Goal: Task Accomplishment & Management: Use online tool/utility

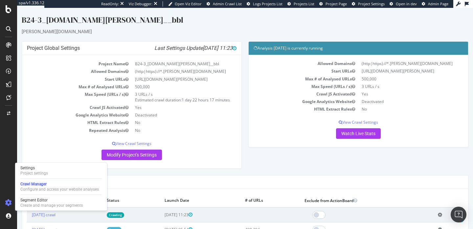
scroll to position [89, 0]
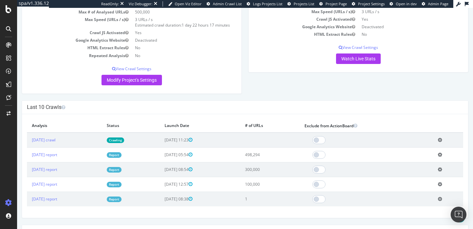
scroll to position [86, 0]
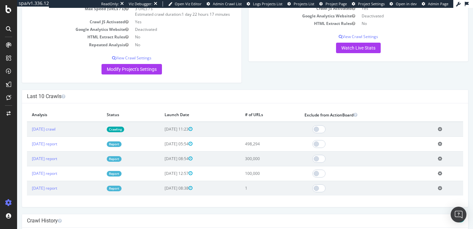
click at [124, 127] on link "Crawling" at bounding box center [115, 130] width 17 height 6
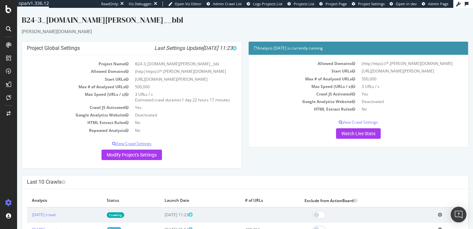
click at [139, 143] on p "View Crawl Settings" at bounding box center [132, 144] width 210 height 6
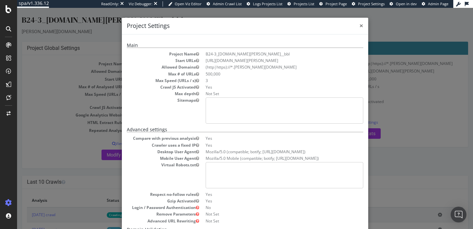
click at [360, 25] on span "×" at bounding box center [362, 25] width 4 height 9
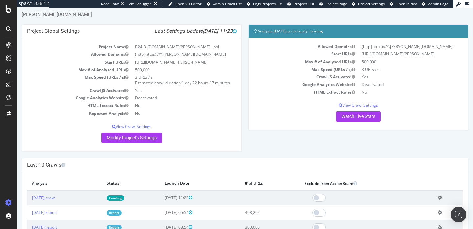
scroll to position [25, 0]
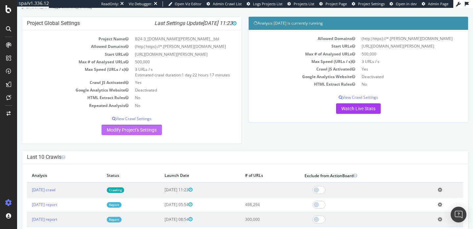
click at [148, 131] on link "Modify Project's Settings" at bounding box center [132, 130] width 60 height 11
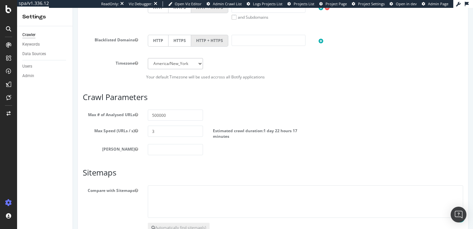
scroll to position [346, 0]
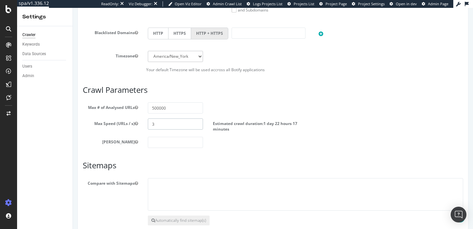
click at [161, 130] on input "3" at bounding box center [175, 124] width 55 height 11
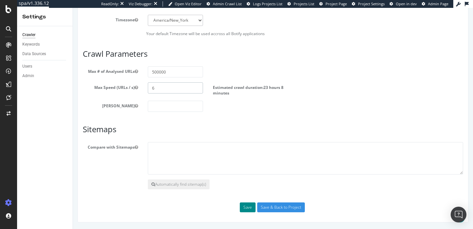
type input "6"
drag, startPoint x: 240, startPoint y: 209, endPoint x: 246, endPoint y: 223, distance: 15.3
click at [266, 210] on input "Save & Back to Project" at bounding box center [281, 208] width 48 height 10
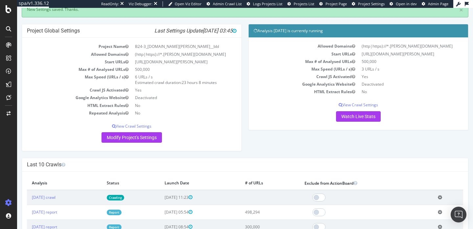
scroll to position [40, 0]
click at [122, 214] on link "Report" at bounding box center [114, 213] width 15 height 6
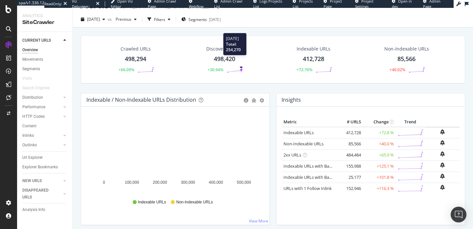
scroll to position [14, 0]
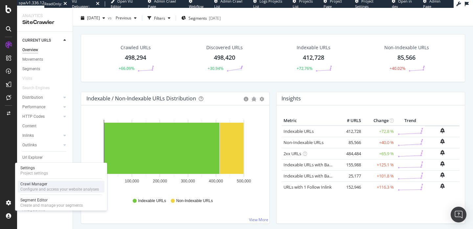
click at [27, 189] on div "Configure and access your website analyses" at bounding box center [59, 189] width 79 height 5
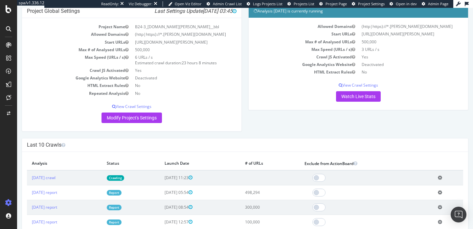
scroll to position [51, 0]
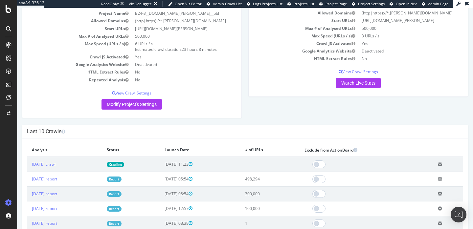
click at [124, 163] on link "Crawling" at bounding box center [115, 165] width 17 height 6
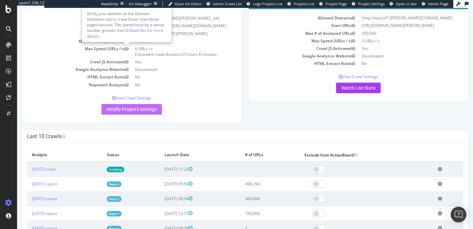
scroll to position [46, 0]
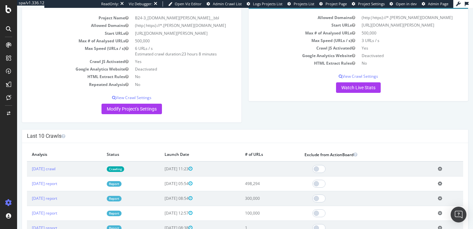
click at [122, 184] on link "Report" at bounding box center [114, 184] width 15 height 6
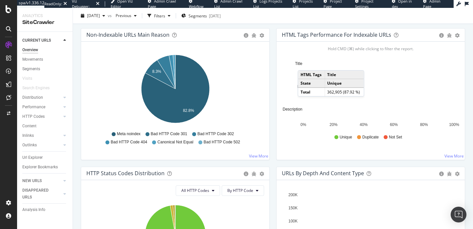
scroll to position [204, 0]
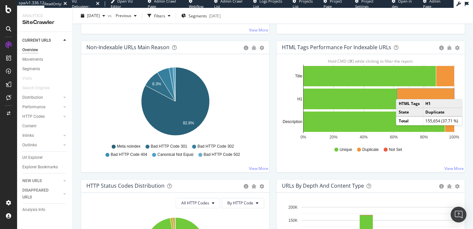
click at [401, 93] on rect "A chart." at bounding box center [426, 99] width 57 height 21
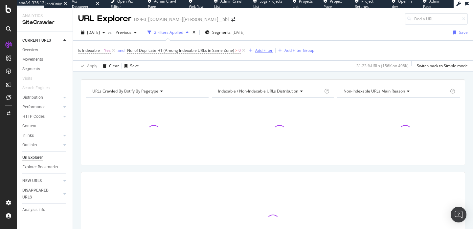
click at [252, 53] on div "Add Filter" at bounding box center [260, 50] width 26 height 7
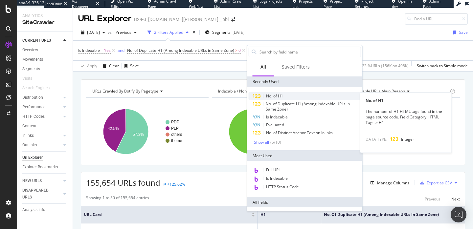
click at [270, 96] on span "No. of H1" at bounding box center [274, 96] width 17 height 6
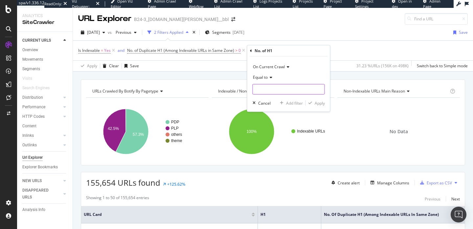
click at [273, 90] on input "number" at bounding box center [289, 89] width 72 height 11
type input "0"
click at [312, 103] on icon "button" at bounding box center [311, 103] width 4 height 4
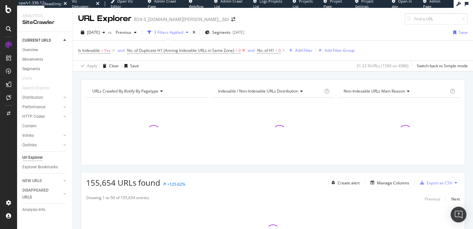
click at [245, 51] on icon at bounding box center [244, 50] width 6 height 7
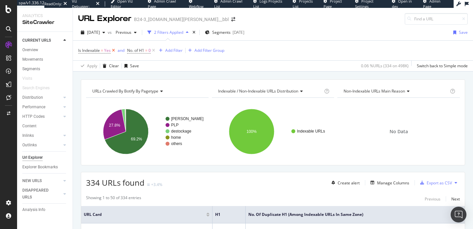
click at [113, 50] on icon at bounding box center [114, 50] width 6 height 7
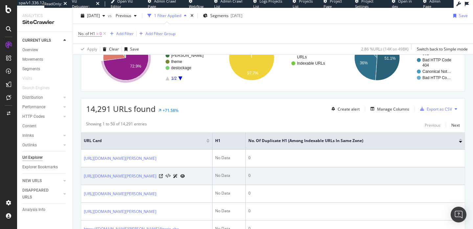
scroll to position [83, 0]
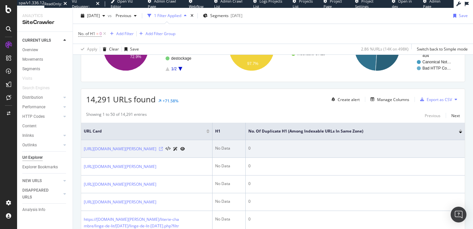
click at [163, 151] on icon at bounding box center [161, 149] width 4 height 4
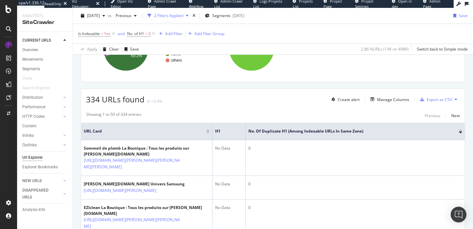
scroll to position [159, 0]
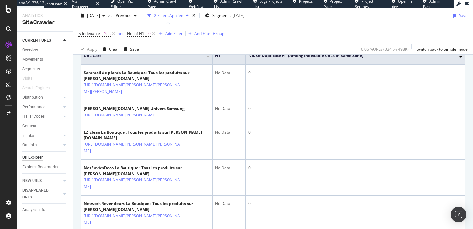
scroll to position [64, 0]
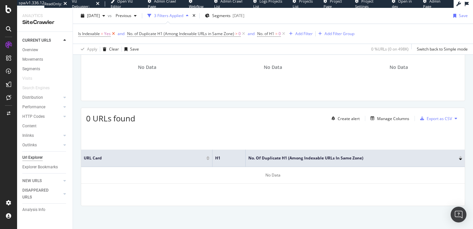
click at [115, 36] on icon at bounding box center [114, 34] width 6 height 7
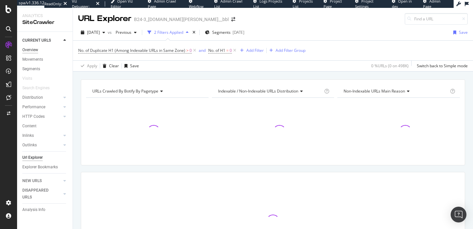
click at [35, 51] on div "Overview" at bounding box center [30, 50] width 16 height 7
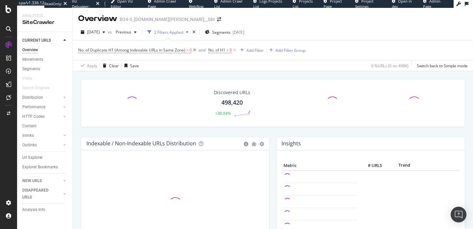
click at [195, 51] on icon at bounding box center [195, 50] width 6 height 7
click at [105, 50] on icon at bounding box center [105, 50] width 6 height 7
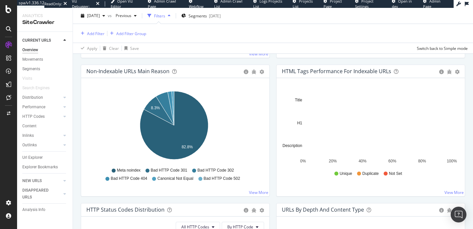
scroll to position [201, 0]
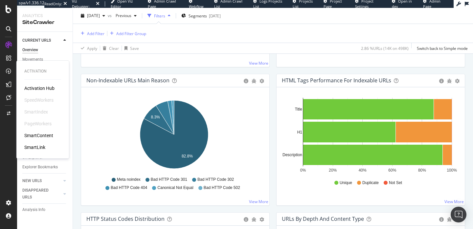
click at [44, 134] on div "SmartContent" at bounding box center [38, 135] width 29 height 7
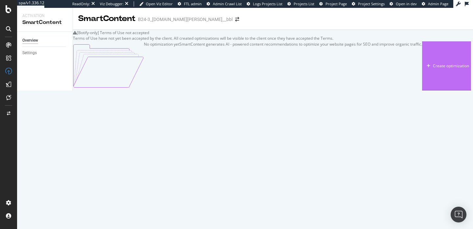
click at [433, 69] on div "Create optimization" at bounding box center [451, 66] width 36 height 6
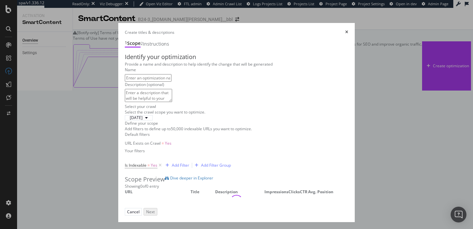
click at [170, 82] on input "modal" at bounding box center [148, 78] width 47 height 8
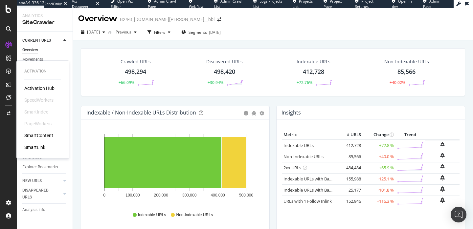
click at [39, 136] on div "SmartContent" at bounding box center [38, 135] width 29 height 7
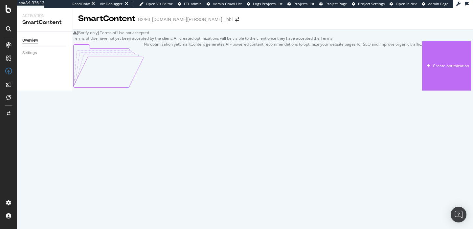
click at [433, 69] on div "Create optimization" at bounding box center [451, 66] width 36 height 6
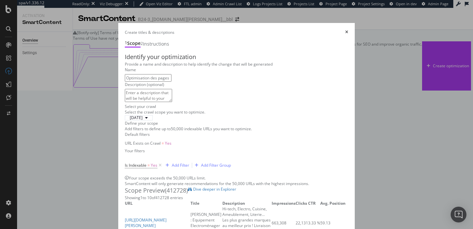
scroll to position [66, 0]
type input "Optimisation des pages produits"
click at [172, 168] on div "Add Filter" at bounding box center [180, 166] width 17 height 6
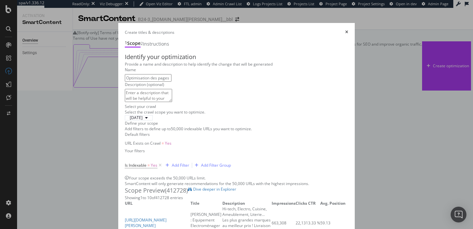
scroll to position [103, 0]
click at [163, 162] on div "Add Filter" at bounding box center [176, 165] width 26 height 7
click at [125, 161] on div "Is Indexable = Yes Add Filter Add Filter Group" at bounding box center [178, 165] width 106 height 9
click at [172, 163] on div "Add Filter" at bounding box center [180, 166] width 17 height 6
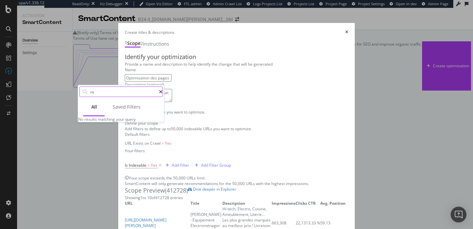
type input "r"
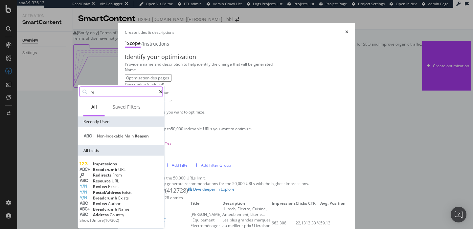
type input "r"
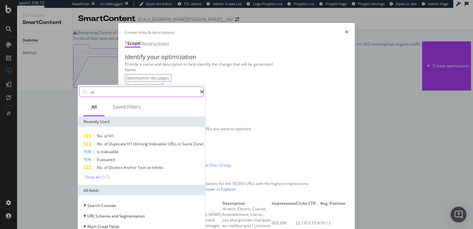
type input "url"
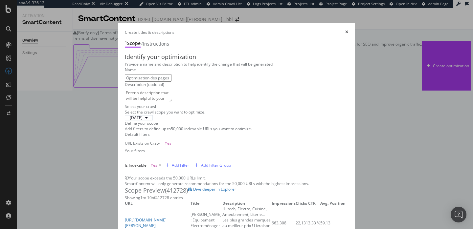
scroll to position [200, 0]
click at [125, 156] on div "Is Indexable = Yes Add Filter Add Filter Group" at bounding box center [237, 166] width 224 height 20
click at [172, 163] on div "Add Filter" at bounding box center [180, 166] width 17 height 6
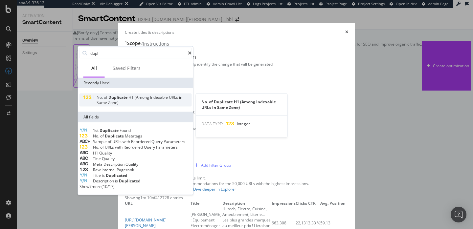
type input "dupl"
click at [148, 95] on span "(Among" at bounding box center [142, 98] width 15 height 6
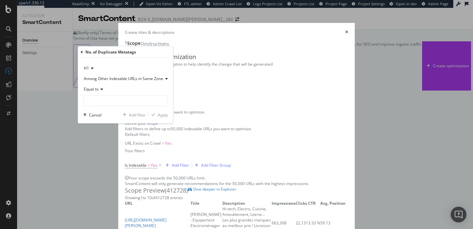
click at [89, 89] on span "Equal to" at bounding box center [91, 89] width 15 height 6
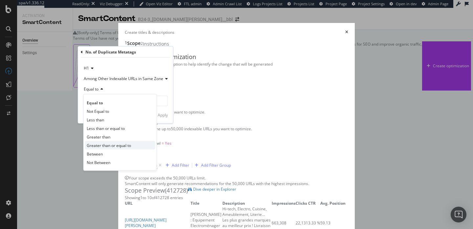
click at [118, 144] on span "Greater than or equal to" at bounding box center [109, 146] width 44 height 6
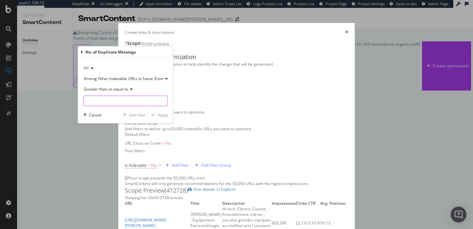
click at [108, 99] on input "modal" at bounding box center [125, 101] width 84 height 11
type input "1"
click at [161, 112] on div "Apply" at bounding box center [158, 115] width 19 height 6
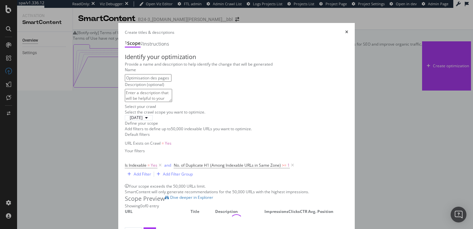
scroll to position [183, 0]
click at [290, 162] on icon "modal" at bounding box center [293, 165] width 6 height 7
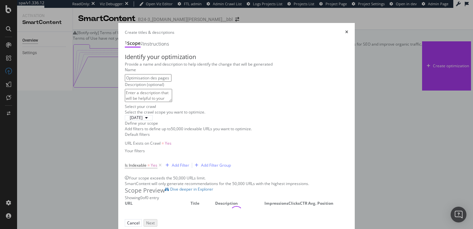
scroll to position [200, 0]
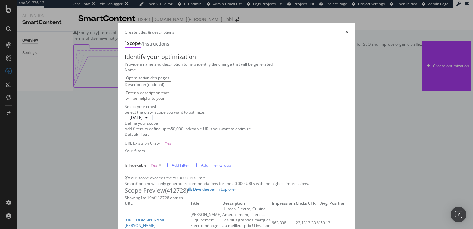
click at [163, 162] on div "Add Filter" at bounding box center [176, 165] width 26 height 7
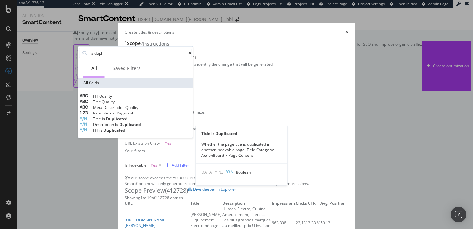
type input "is dupl"
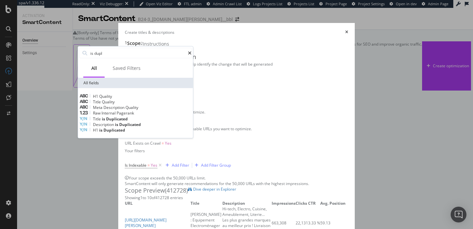
click at [117, 122] on span "Duplicated" at bounding box center [117, 119] width 22 height 6
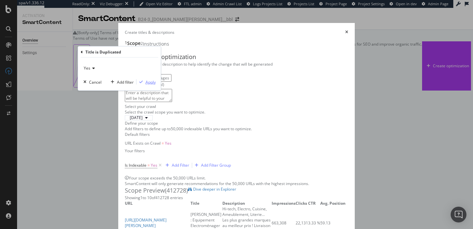
click at [145, 81] on div "modal" at bounding box center [141, 82] width 9 height 4
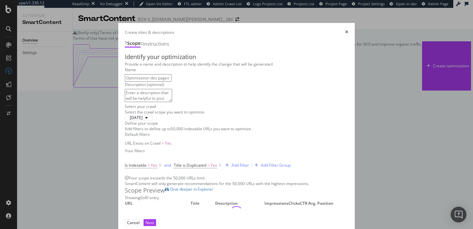
scroll to position [183, 0]
click at [232, 163] on div "Add Filter" at bounding box center [240, 166] width 17 height 6
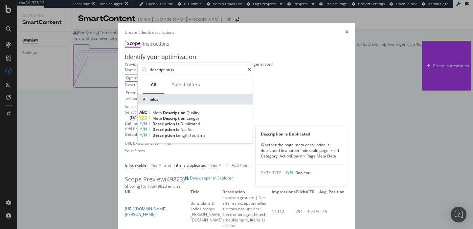
type input "description is"
click at [176, 127] on span "Description" at bounding box center [165, 124] width 24 height 6
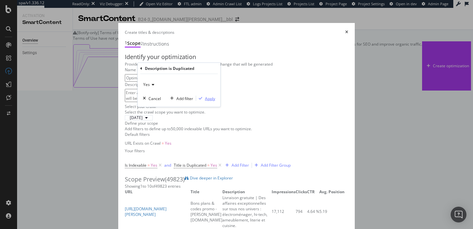
click at [202, 101] on div "Apply" at bounding box center [205, 99] width 19 height 6
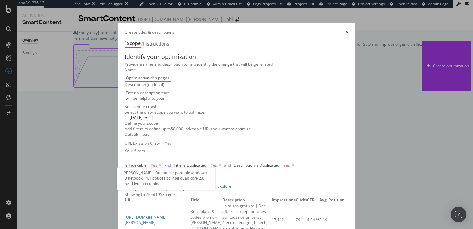
scroll to position [237, 0]
click at [130, 104] on div "Description (optional)" at bounding box center [237, 93] width 224 height 22
click at [132, 102] on textarea "modal" at bounding box center [148, 95] width 47 height 13
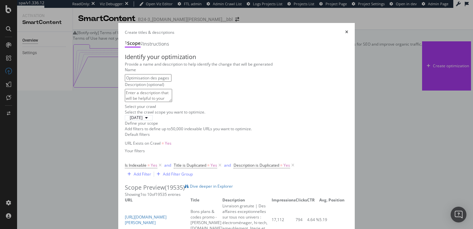
scroll to position [78, 0]
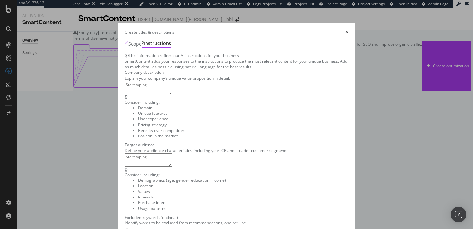
scroll to position [0, 0]
click at [125, 94] on textarea "modal" at bounding box center [148, 87] width 47 height 13
paste textarea "Ubaldi.com est un site de vente en ligne spécialisé dans l’équipement de la mai…"
click at [125, 154] on textarea "modal" at bounding box center [148, 160] width 47 height 13
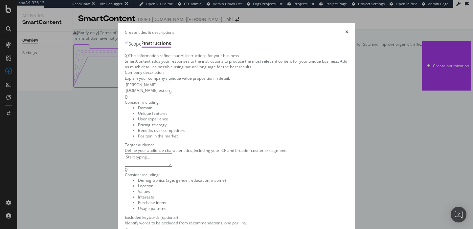
scroll to position [47, 0]
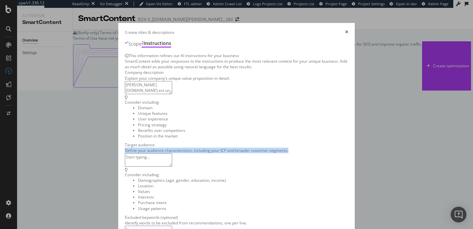
drag, startPoint x: 39, startPoint y: 155, endPoint x: 207, endPoint y: 153, distance: 168.3
click at [207, 153] on div "This information refines our AI instructions for your business SmartContent add…" at bounding box center [237, 177] width 224 height 249
copy div "Define your audience characteristics, including your ICP and broader customer s…"
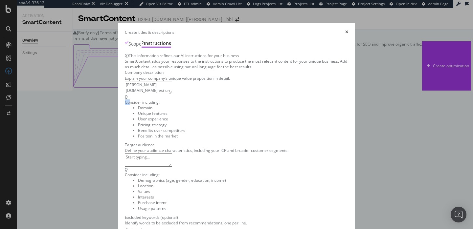
drag, startPoint x: 318, startPoint y: 53, endPoint x: 325, endPoint y: 61, distance: 10.7
click at [185, 96] on div "Consider including: Domain Unique features User experience Pricing strategy Ben…" at bounding box center [155, 119] width 60 height 47
click at [226, 172] on div "Consider including:" at bounding box center [175, 175] width 101 height 6
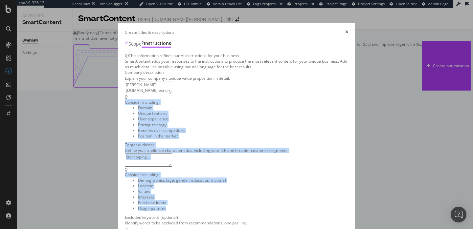
drag, startPoint x: 317, startPoint y: 56, endPoint x: 388, endPoint y: 188, distance: 150.3
click at [348, 189] on div "This information refines our AI instructions for your business SmartContent add…" at bounding box center [237, 177] width 224 height 249
click at [226, 188] on div "Demographics (age, gender, education, income) Location Values Interests Purchas…" at bounding box center [175, 195] width 101 height 34
drag, startPoint x: 377, startPoint y: 189, endPoint x: 318, endPoint y: 56, distance: 145.6
click at [318, 56] on div "This information refines our AI instructions for your business SmartContent add…" at bounding box center [237, 177] width 224 height 249
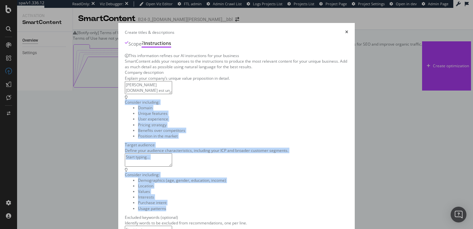
copy div "Consider including: Domain Unique features User experience Pricing strategy Ben…"
click at [311, 96] on div "Consider including: Domain Unique features User experience Pricing strategy Ben…" at bounding box center [237, 119] width 224 height 47
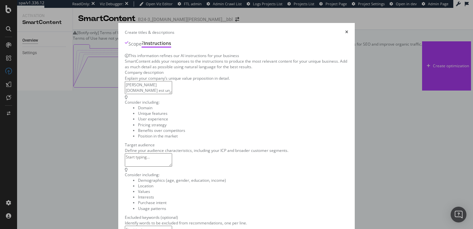
scroll to position [0, 0]
drag, startPoint x: 41, startPoint y: 101, endPoint x: 155, endPoint y: 112, distance: 115.0
click at [155, 113] on div "This information refines our AI instructions for your business SmartContent add…" at bounding box center [237, 177] width 224 height 249
copy div "Company description Explain your company’s unique value proposition in detail."
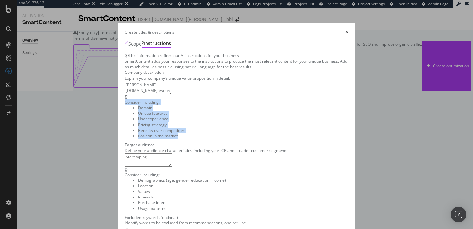
copy div "Consider including: Domain Unique features User experience Pricing strategy Ben…"
drag, startPoint x: 378, startPoint y: 119, endPoint x: 320, endPoint y: 81, distance: 69.0
click at [185, 96] on div "Consider including: Domain Unique features User experience Pricing strategy Ben…" at bounding box center [155, 119] width 60 height 47
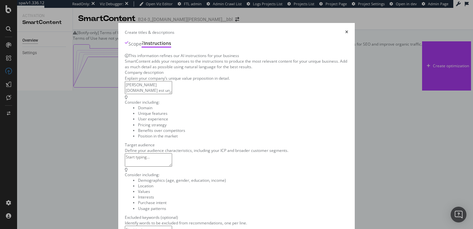
drag, startPoint x: 131, startPoint y: 106, endPoint x: 53, endPoint y: 67, distance: 88.2
click at [125, 67] on div "This information refines our AI instructions for your business SmartContent add…" at bounding box center [237, 177] width 224 height 249
paste textarea "Domain: Ubaldi.com operates in the e-commerce sector, specializing in household…"
type textarea "Domain: Ubaldi.com operates in the e-commerce sector, specializing in household…"
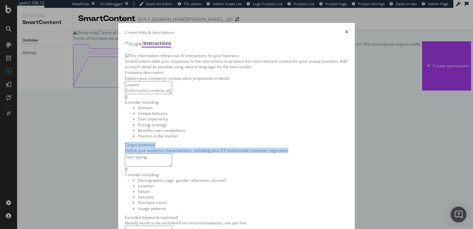
drag, startPoint x: 37, startPoint y: 136, endPoint x: 220, endPoint y: 152, distance: 184.1
click at [220, 152] on div "This information refines our AI instructions for your business SmartContent add…" at bounding box center [237, 177] width 224 height 249
copy div "Target audience Define your audience characteristics, including your ICP and br…"
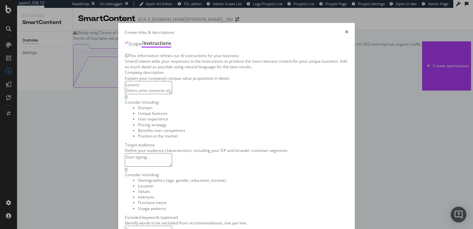
click at [327, 221] on div "Identify words to be excluded from recommendations, one per line." at bounding box center [237, 224] width 224 height 6
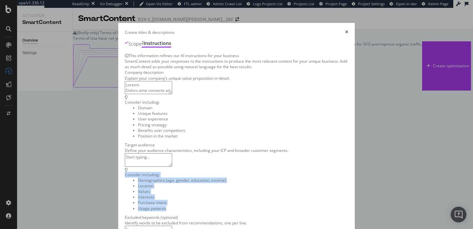
drag, startPoint x: 365, startPoint y: 116, endPoint x: 317, endPoint y: 73, distance: 64.9
click at [226, 168] on div "Consider including: Demographics (age, gender, education, income) Location Valu…" at bounding box center [175, 191] width 101 height 47
copy div "Consider including: Demographics (age, gender, education, income) Location Valu…"
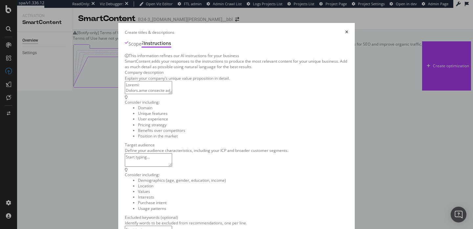
click at [125, 154] on textarea "modal" at bounding box center [148, 160] width 47 height 13
paste textarea "Ideal Customer Profile (ICP): Households and individuals in France looking to p…"
type textarea "Ideal Customer Profile (ICP): Households and individuals in France looking to p…"
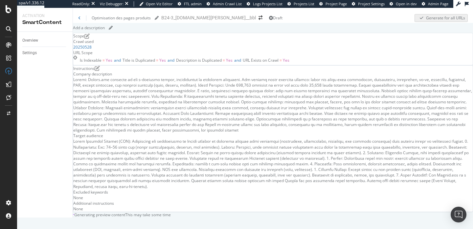
click at [3, 229] on icon "close toast" at bounding box center [1, 232] width 3 height 6
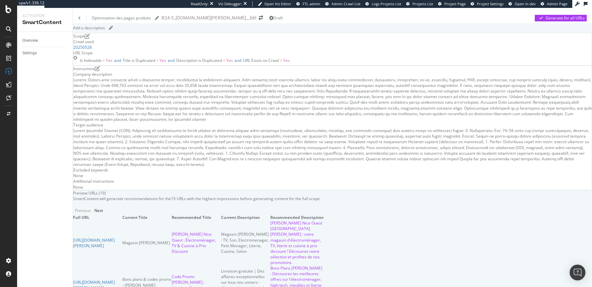
scroll to position [307, 0]
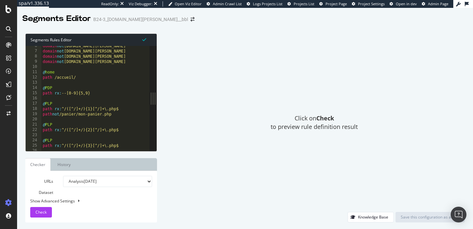
scroll to position [29, 0]
type textarea "path rx:--[0-9]{5,9}"
click at [68, 93] on div "domain not societe.ubaldi.com domain not magasins.ubaldi.com domain not avis.ub…" at bounding box center [95, 101] width 108 height 116
drag, startPoint x: 62, startPoint y: 93, endPoint x: 106, endPoint y: 92, distance: 43.7
click at [107, 92] on div "domain not societe.ubaldi.com domain not magasins.ubaldi.com domain not avis.ub…" at bounding box center [95, 101] width 108 height 116
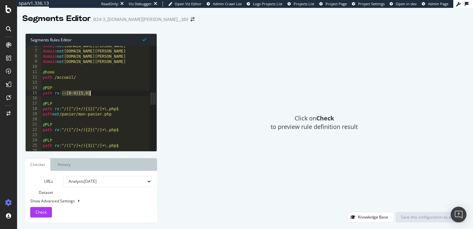
click at [104, 93] on div "domain not societe.ubaldi.com domain not magasins.ubaldi.com domain not avis.ub…" at bounding box center [95, 101] width 108 height 116
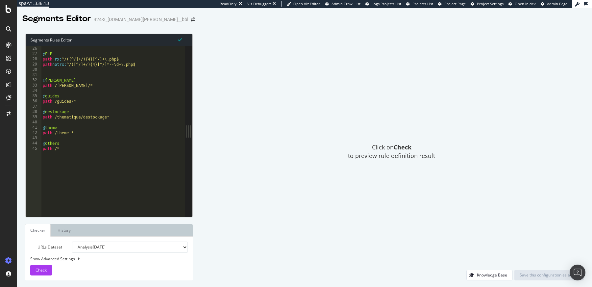
scroll to position [65, 0]
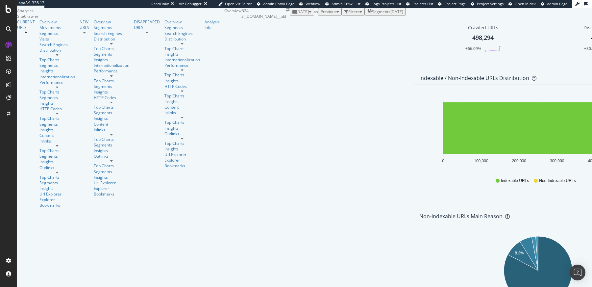
scroll to position [331, 0]
click at [58, 132] on link "Content" at bounding box center [57, 135] width 36 height 6
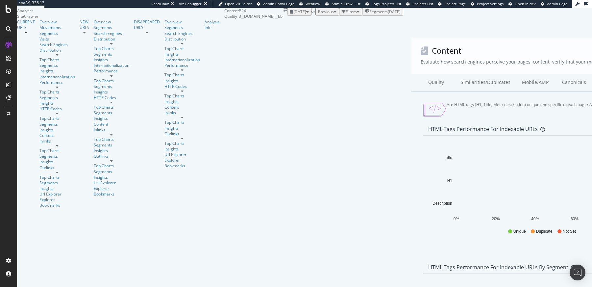
scroll to position [298, 0]
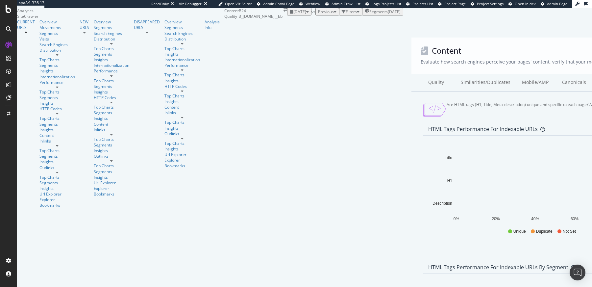
scroll to position [253, 0]
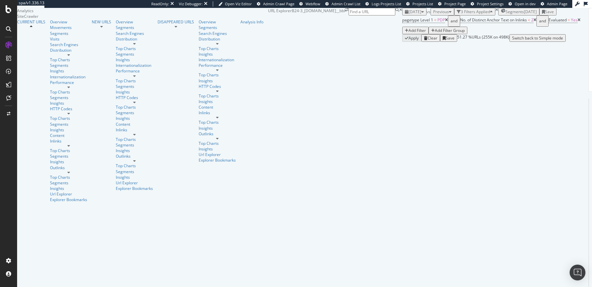
scroll to position [1198, 0]
